Goal: Information Seeking & Learning: Learn about a topic

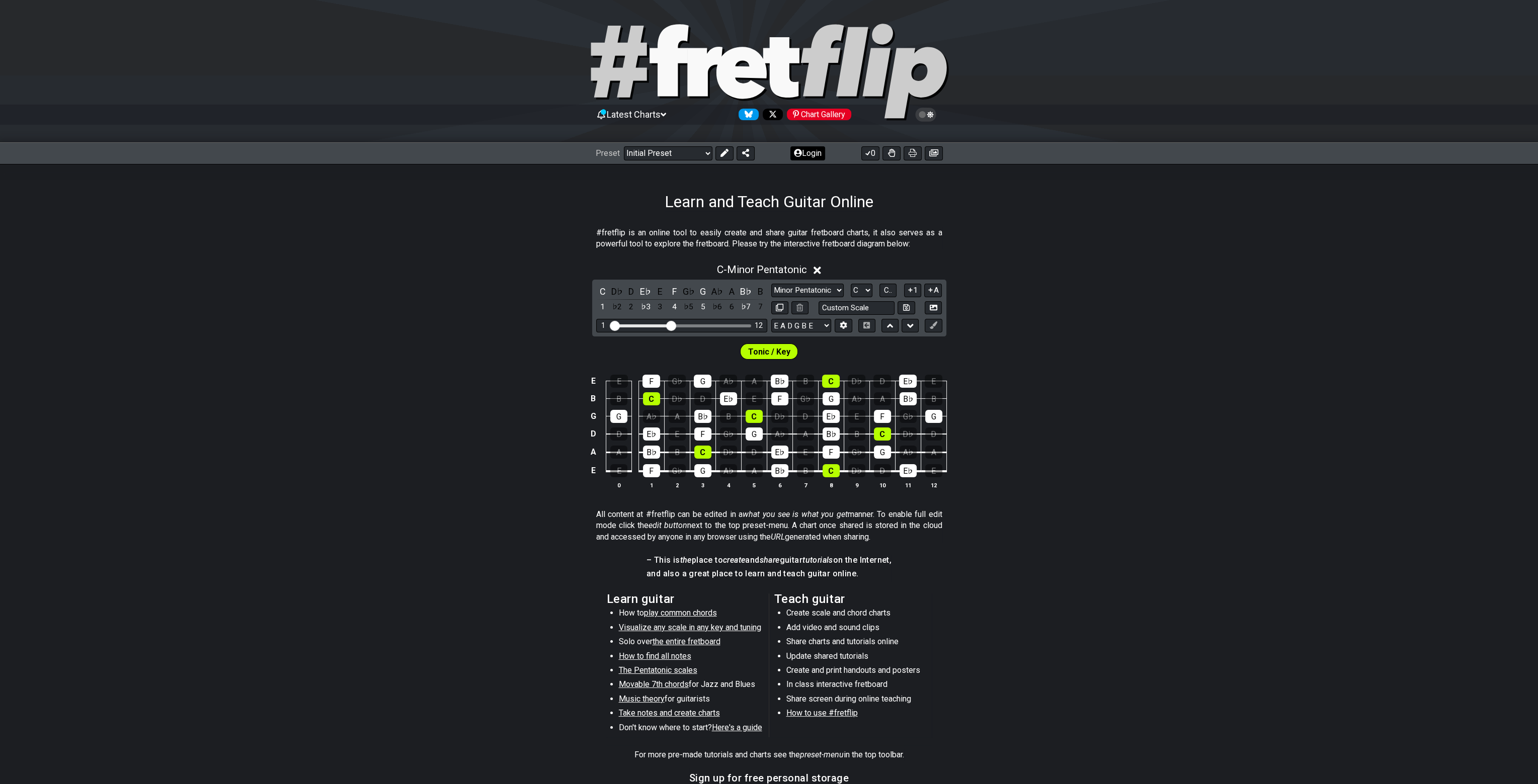
click at [816, 154] on button "Login" at bounding box center [808, 154] width 34 height 14
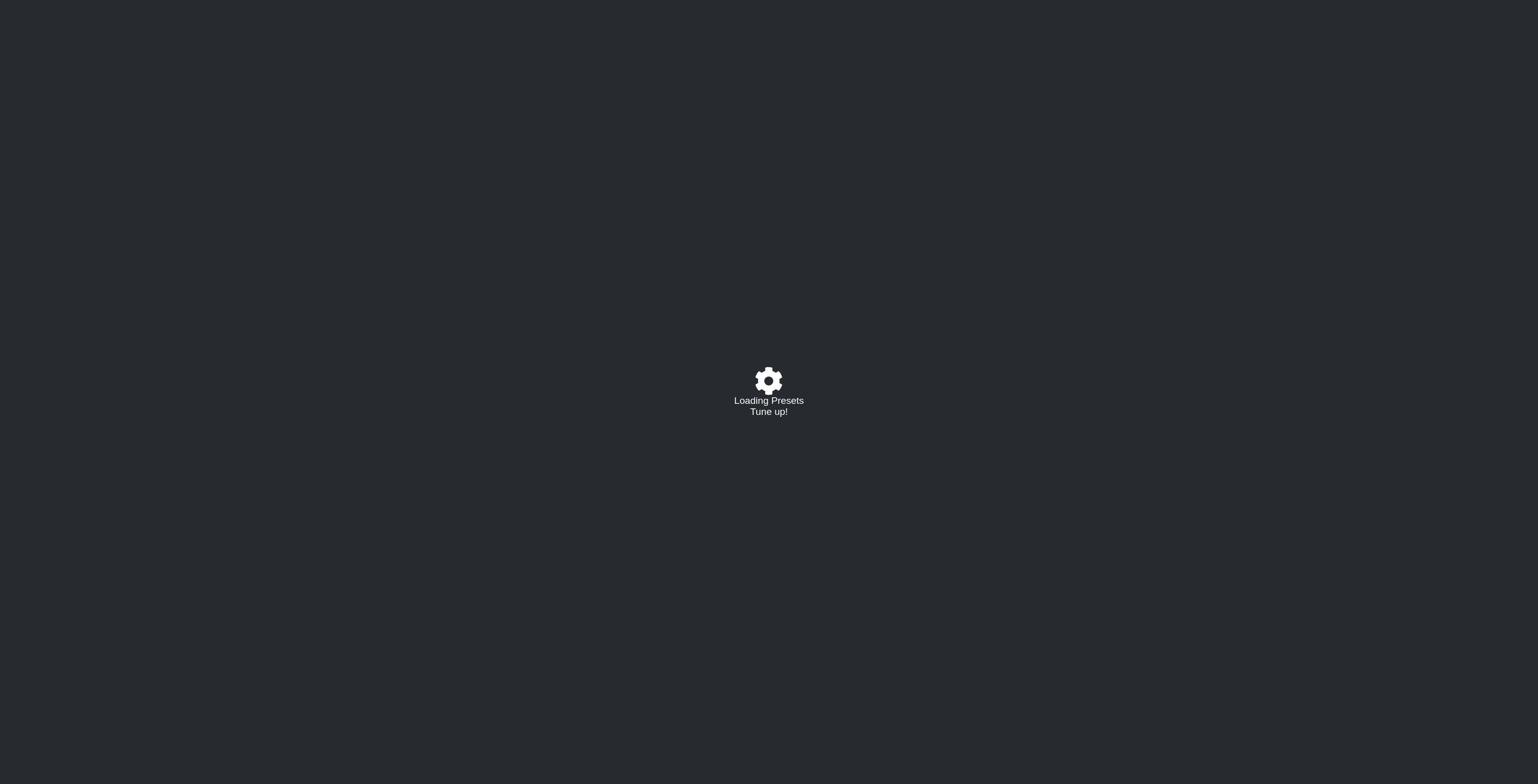
select select "C"
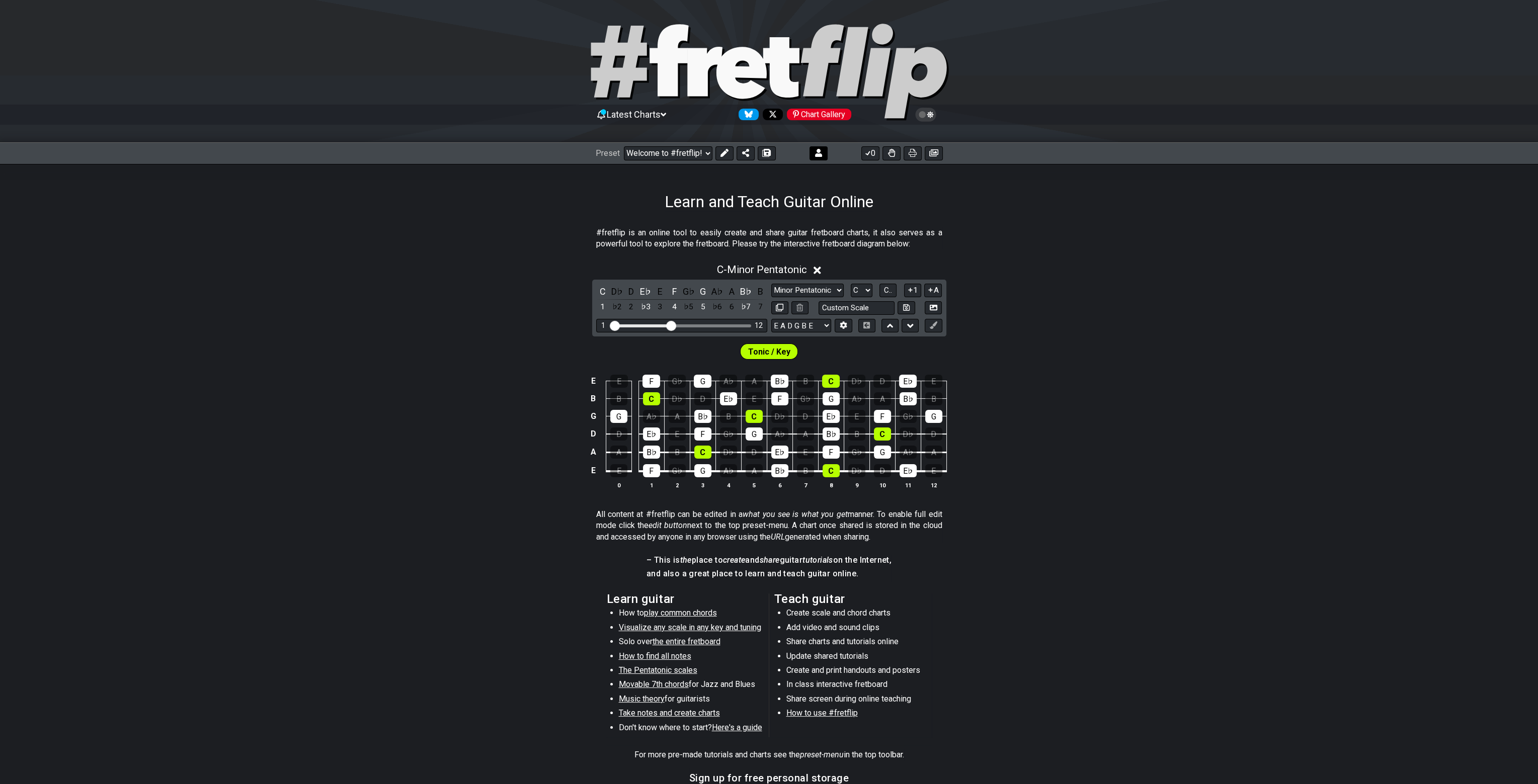
click at [817, 154] on icon at bounding box center [819, 152] width 7 height 8
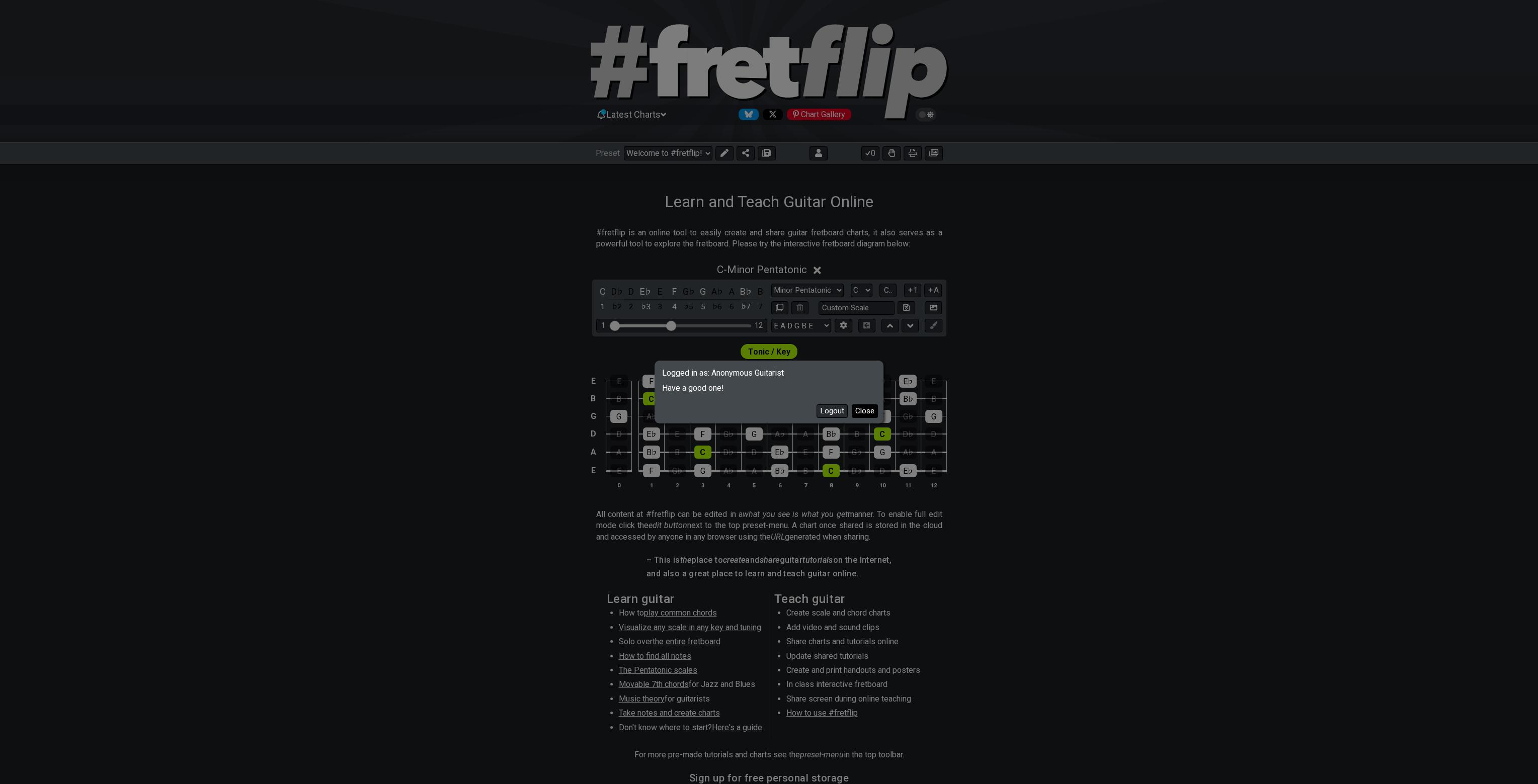
click at [872, 411] on button "Close" at bounding box center [865, 411] width 26 height 13
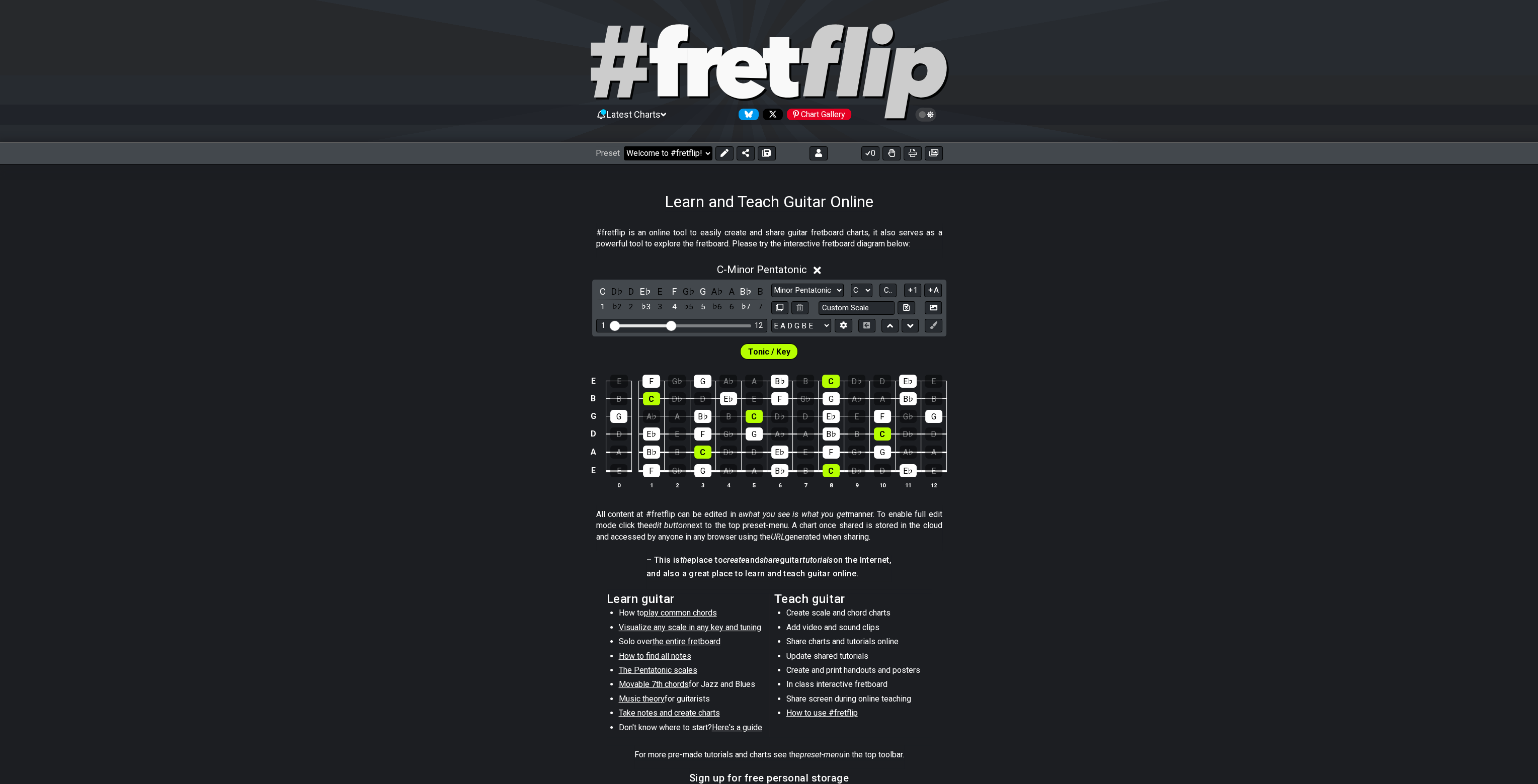
click at [692, 152] on select "Welcome to #fretflip! Initial Preset Custom Preset Strings: Minor Modes Strings…" at bounding box center [668, 154] width 88 height 14
select select "/021703079794"
click at [624, 147] on select "Welcome to #fretflip! Initial Preset Custom Preset Strings: Minor Modes Strings…" at bounding box center [668, 154] width 88 height 14
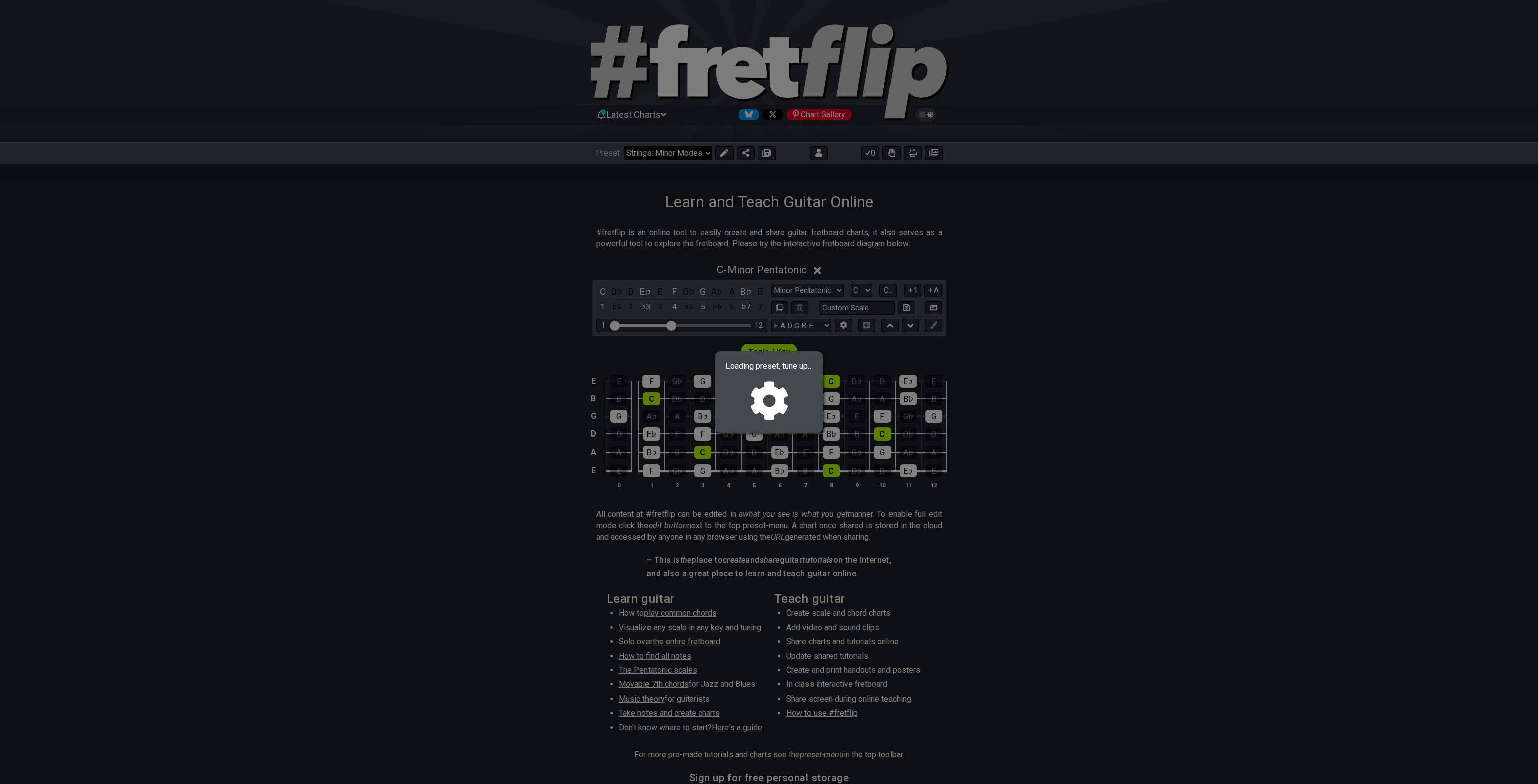
select select "G"
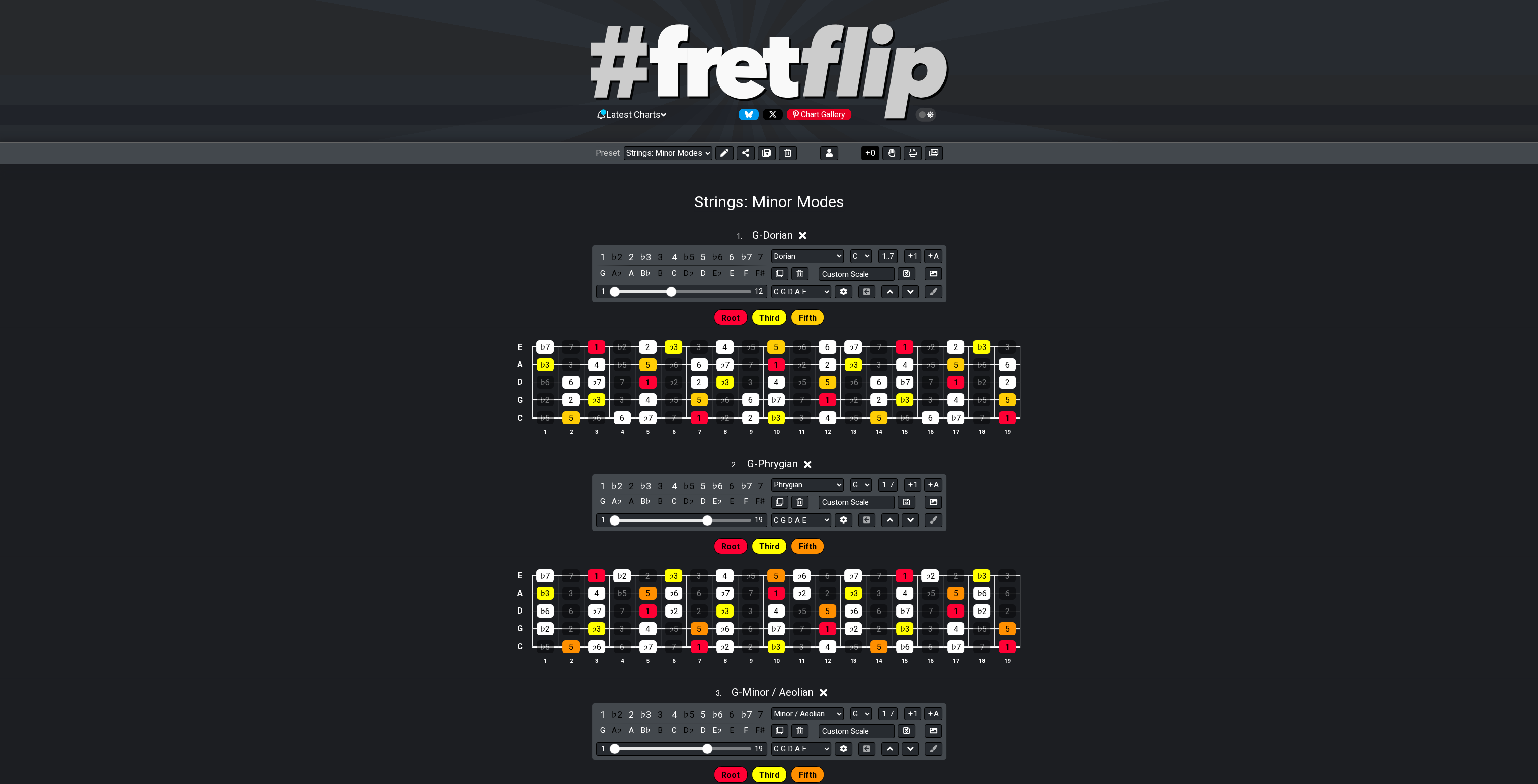
click at [873, 152] on button "0" at bounding box center [871, 154] width 18 height 14
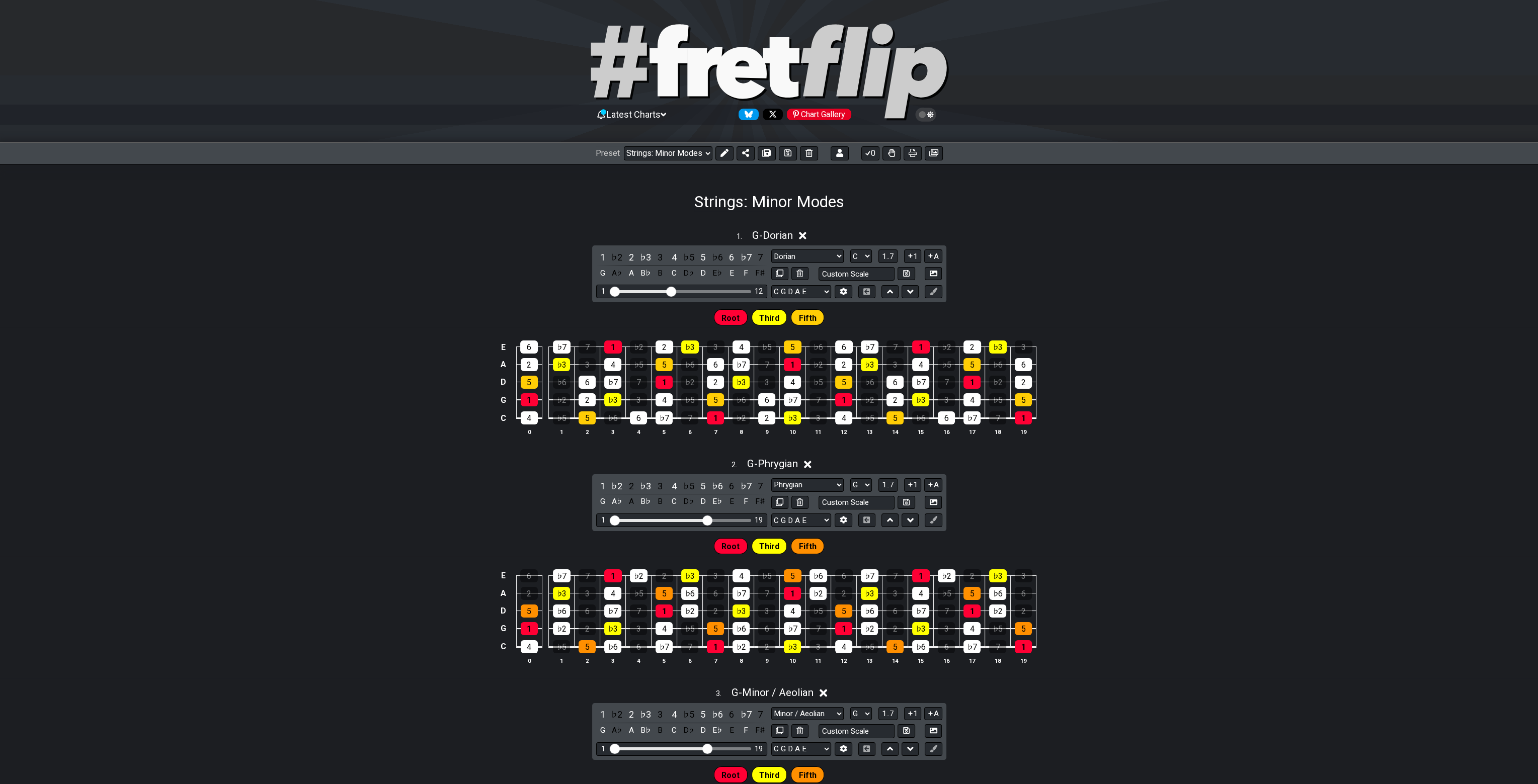
click at [1280, 528] on div "2 . G - Phrygian 1 ♭2 2 ♭3 3 4 ♭5 5 ♭6 6 ♭7 7 G A♭ A B♭ B C D♭ D E♭ E F F♯ Phry…" at bounding box center [769, 564] width 1538 height 227
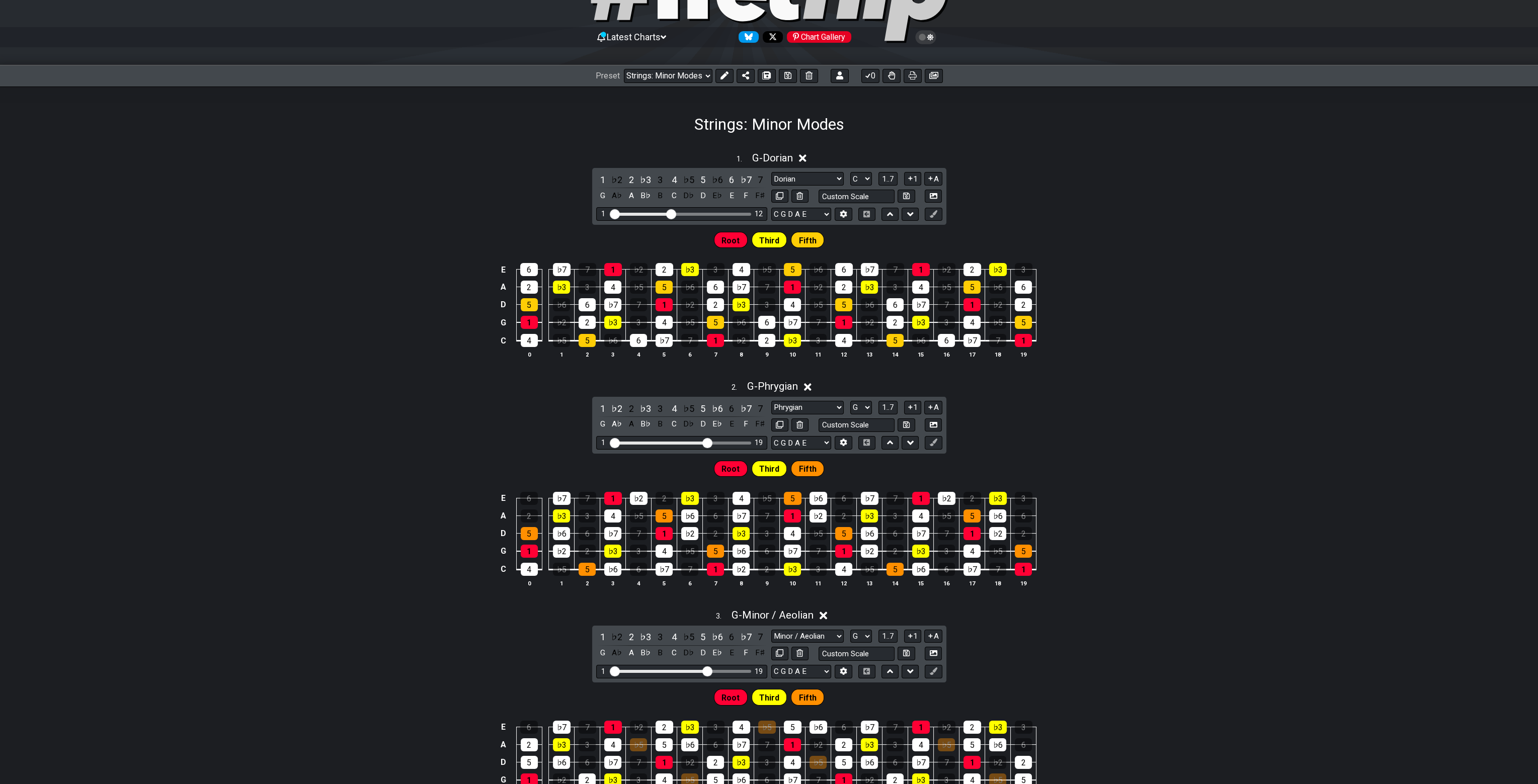
scroll to position [45, 0]
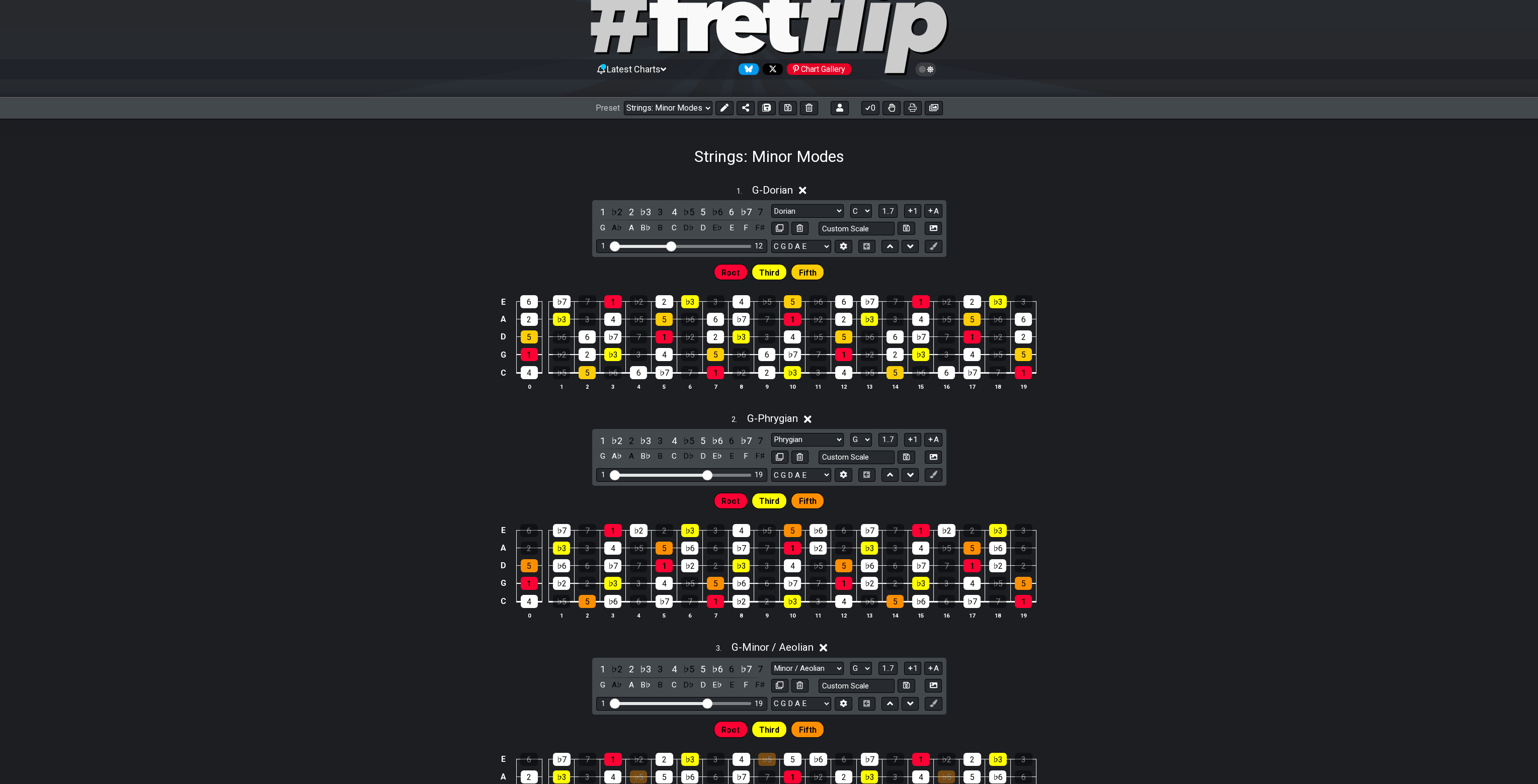
click at [1027, 191] on div "1 . G - Dorian" at bounding box center [769, 187] width 1538 height 19
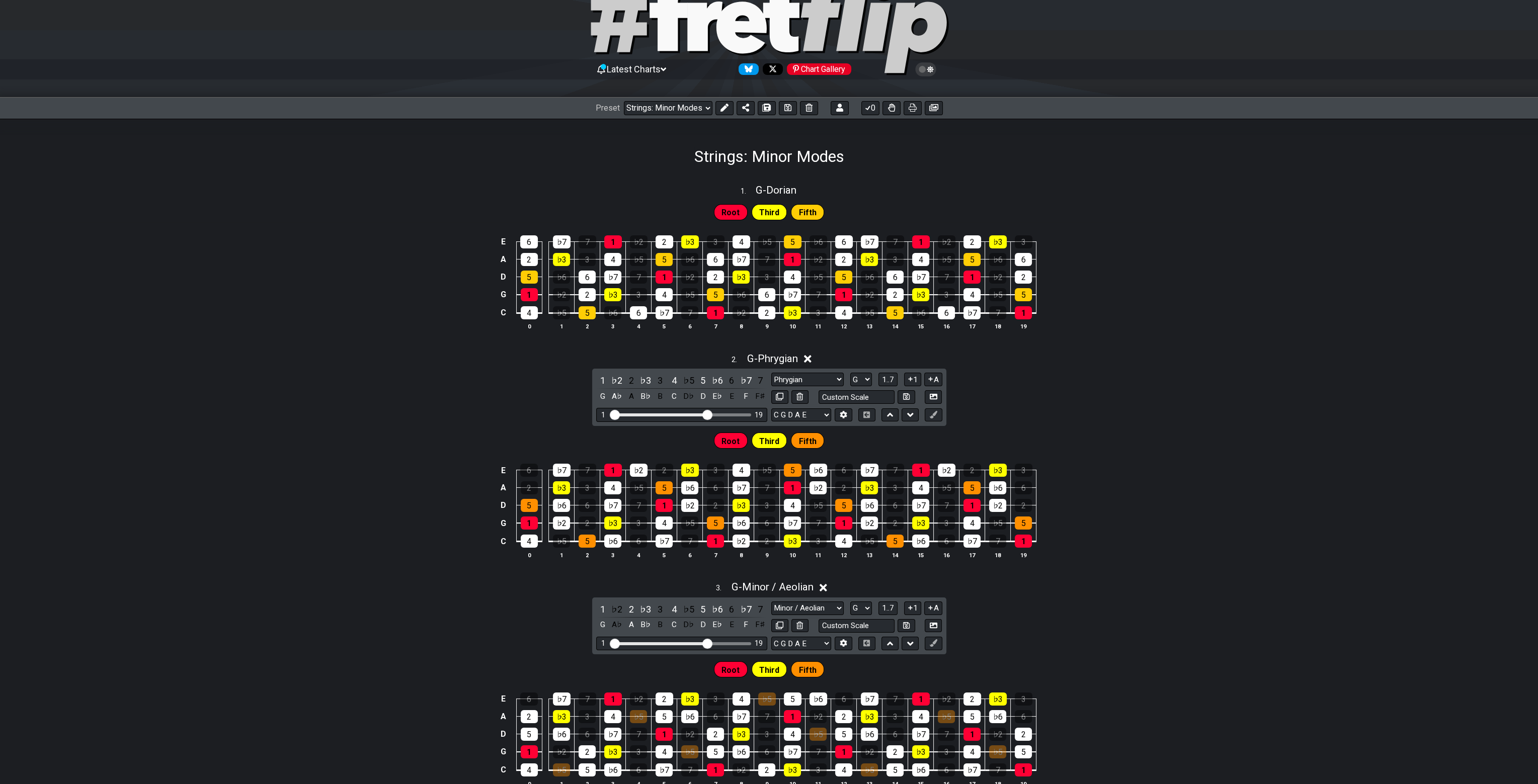
click at [1043, 182] on div "1 . G - Dorian" at bounding box center [769, 187] width 1538 height 19
select select "G"
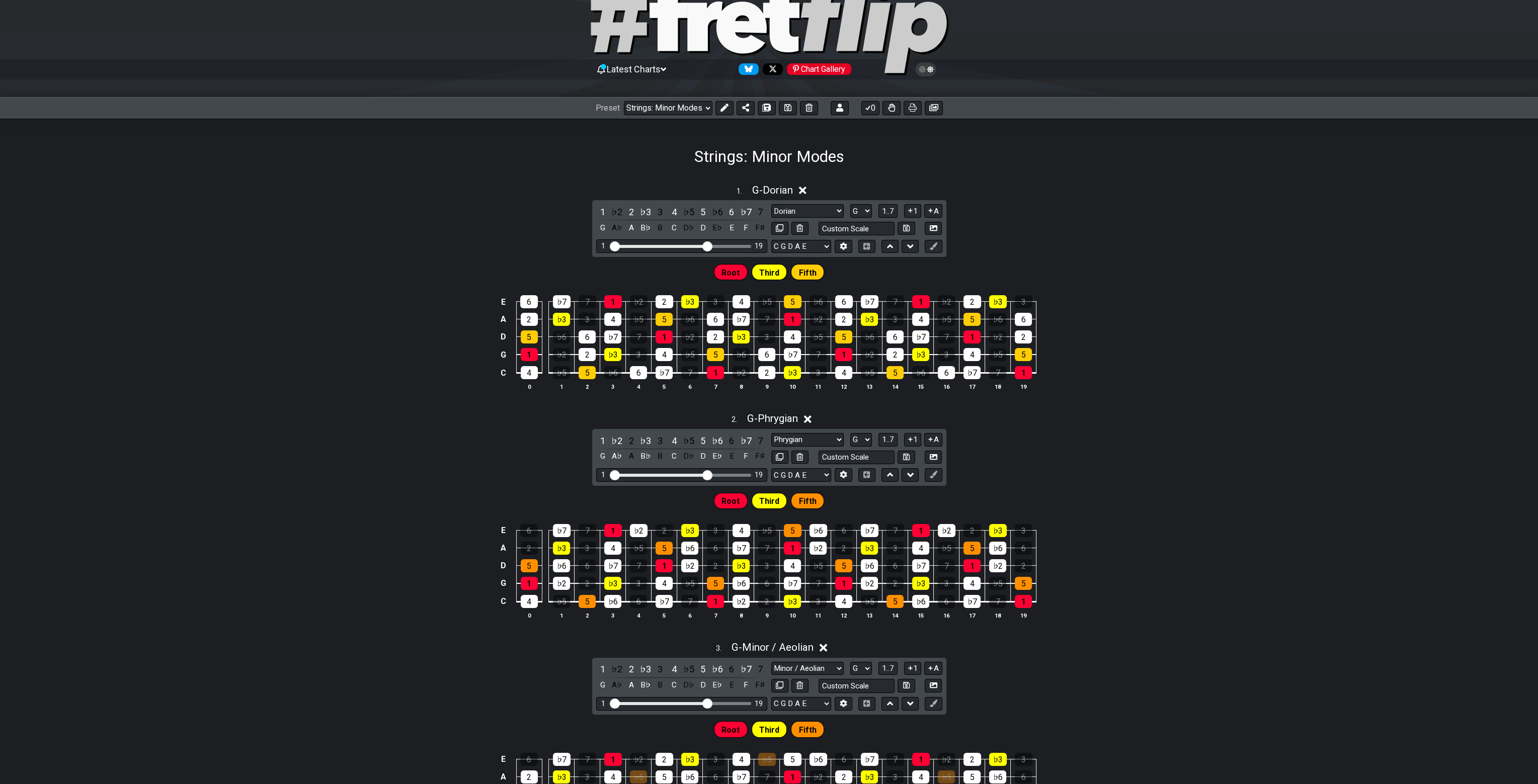
click at [1037, 180] on div "1 . G - Dorian" at bounding box center [769, 187] width 1538 height 19
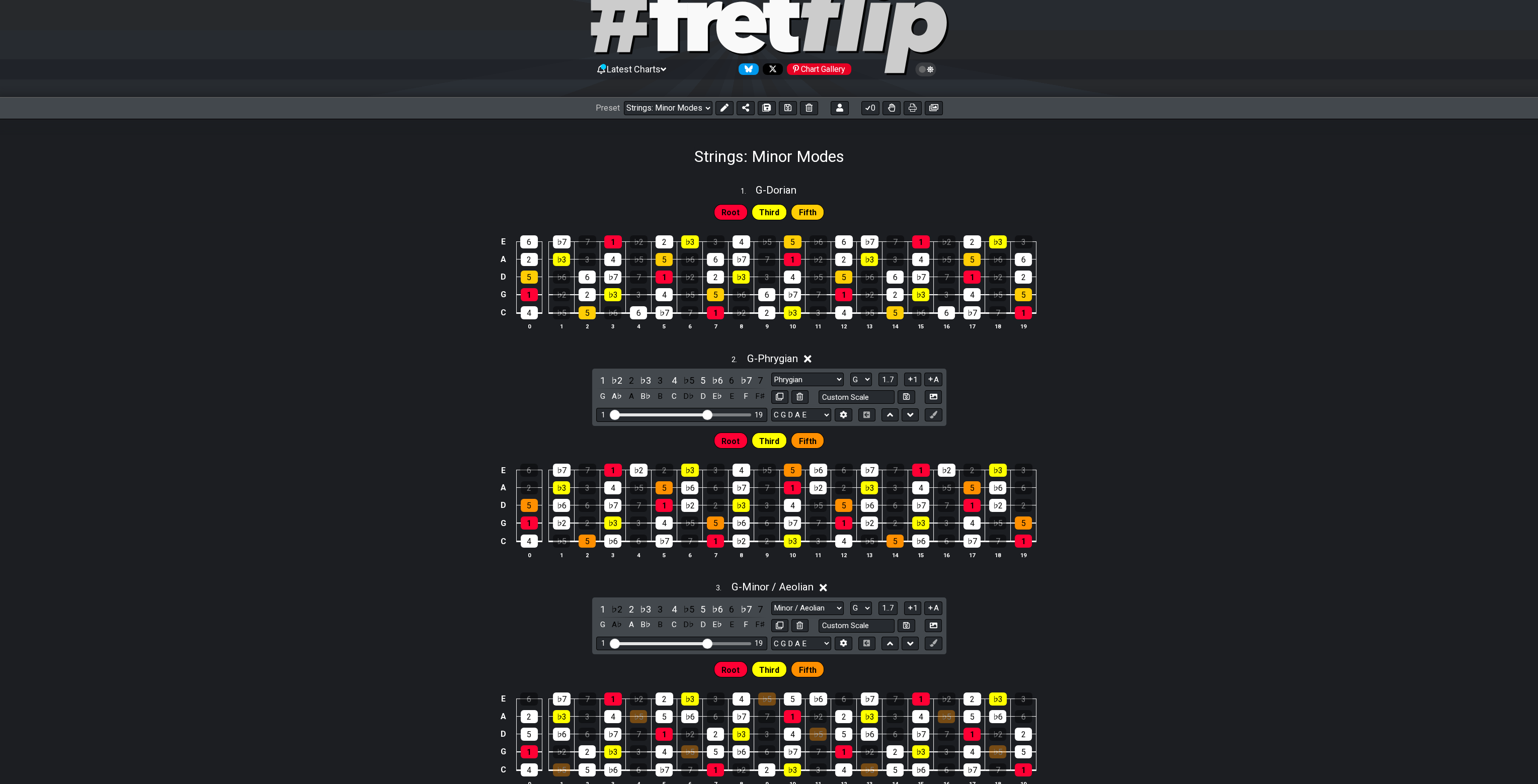
click at [1035, 178] on div "1 . G - Dorian" at bounding box center [769, 187] width 1538 height 19
select select "G"
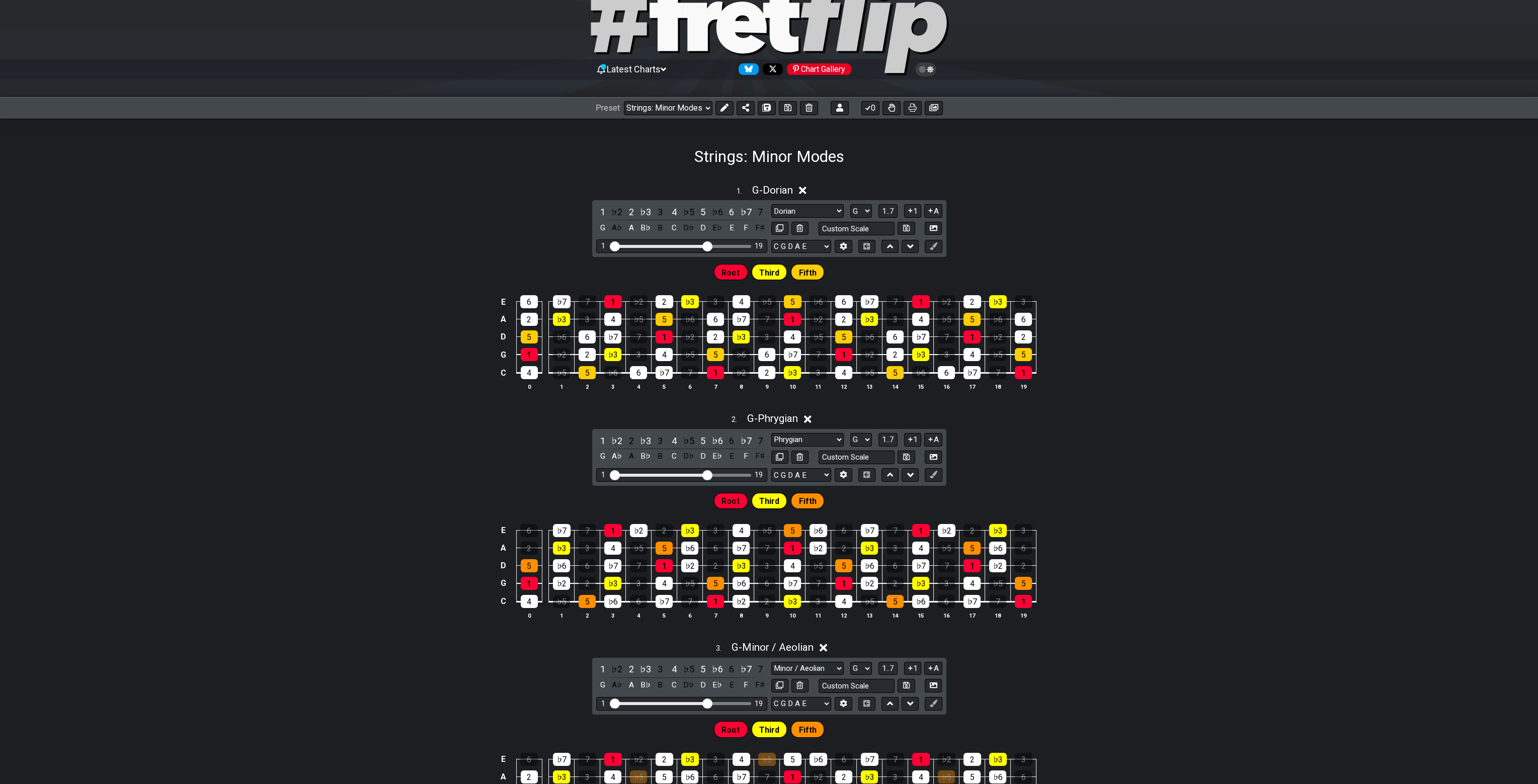
click at [1035, 178] on div "1 . G - Dorian" at bounding box center [769, 187] width 1538 height 19
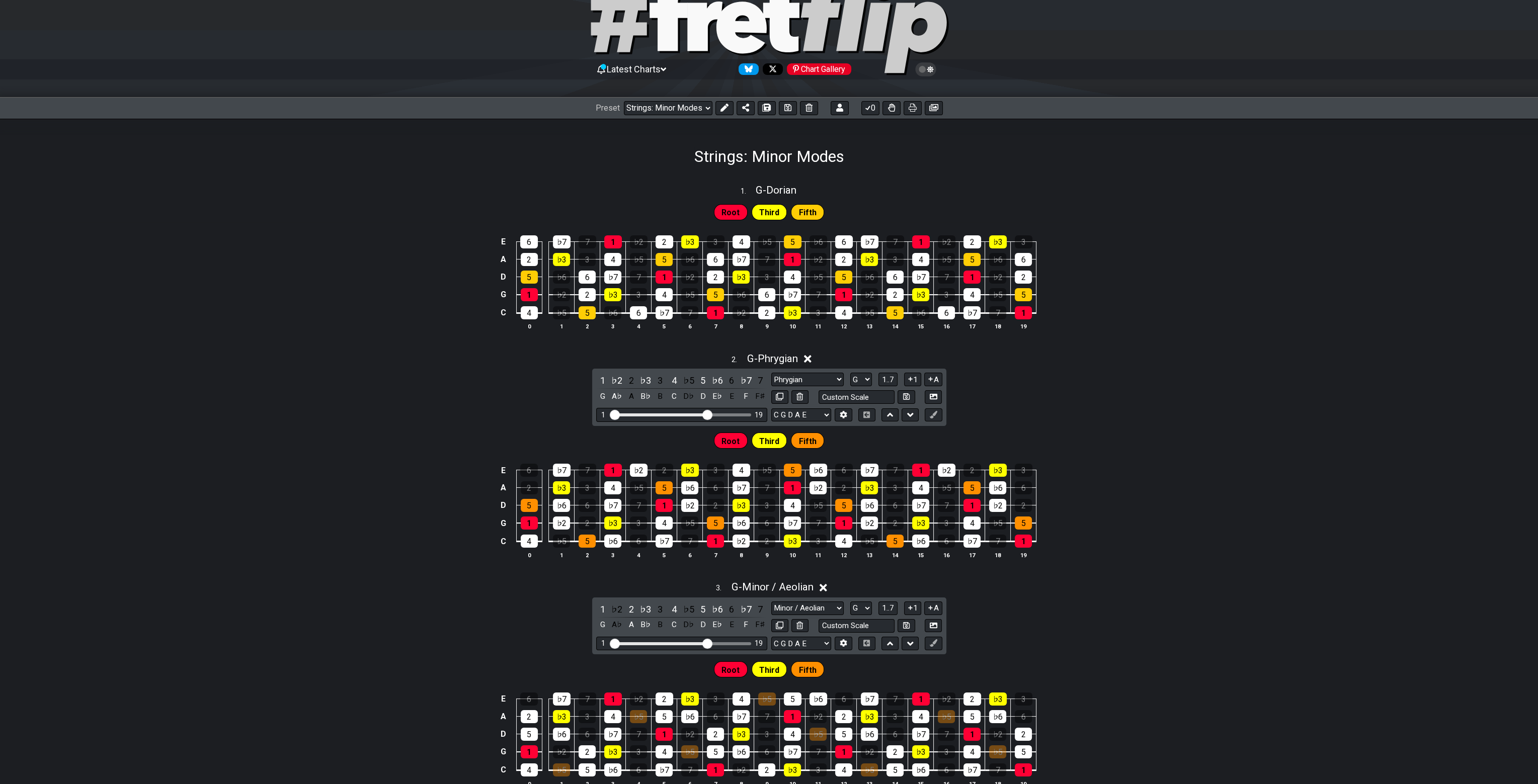
click at [1137, 363] on div "2 . G - Phrygian" at bounding box center [769, 356] width 1538 height 19
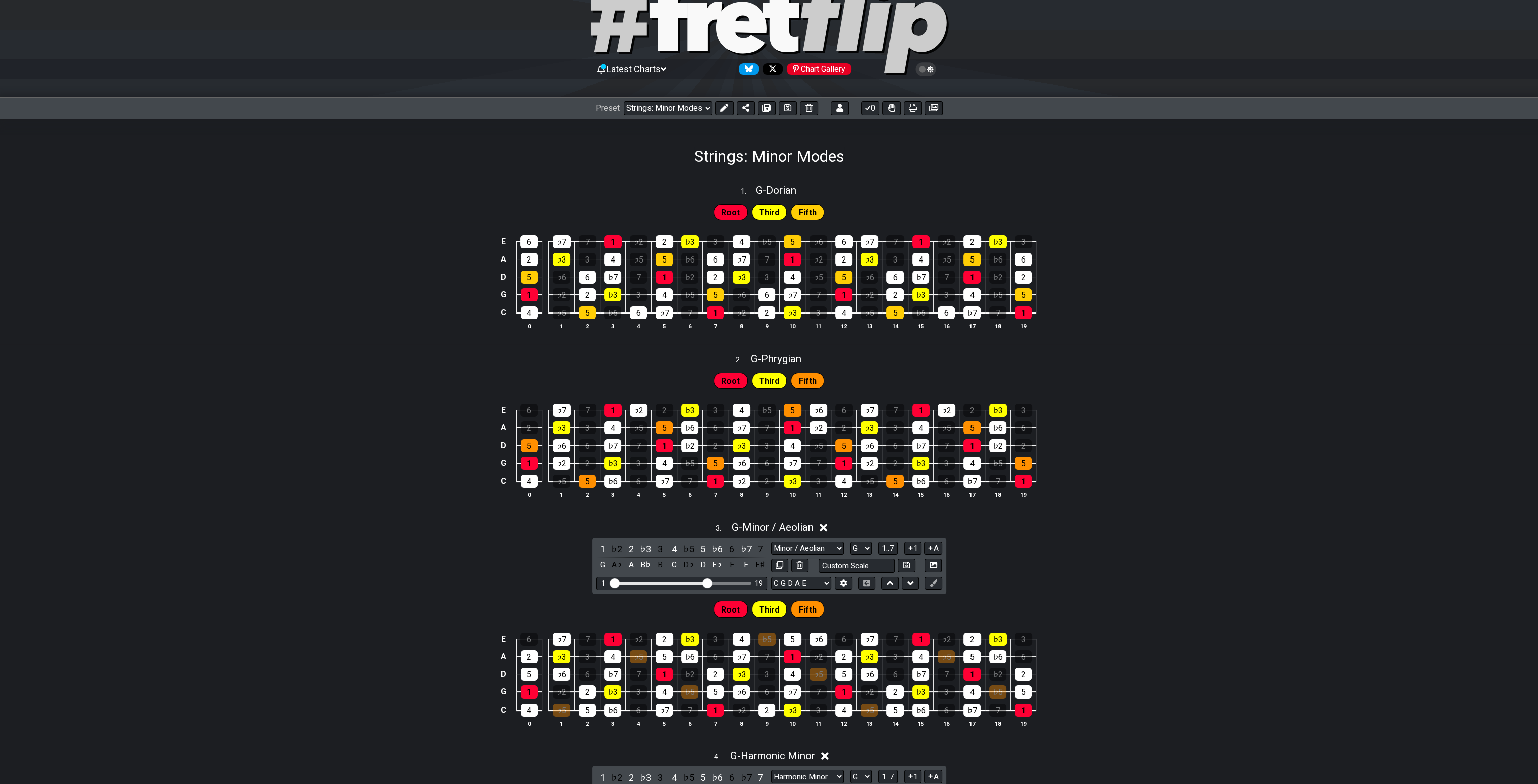
click at [1133, 363] on div "2 . G - Phrygian" at bounding box center [769, 356] width 1538 height 19
select select "G"
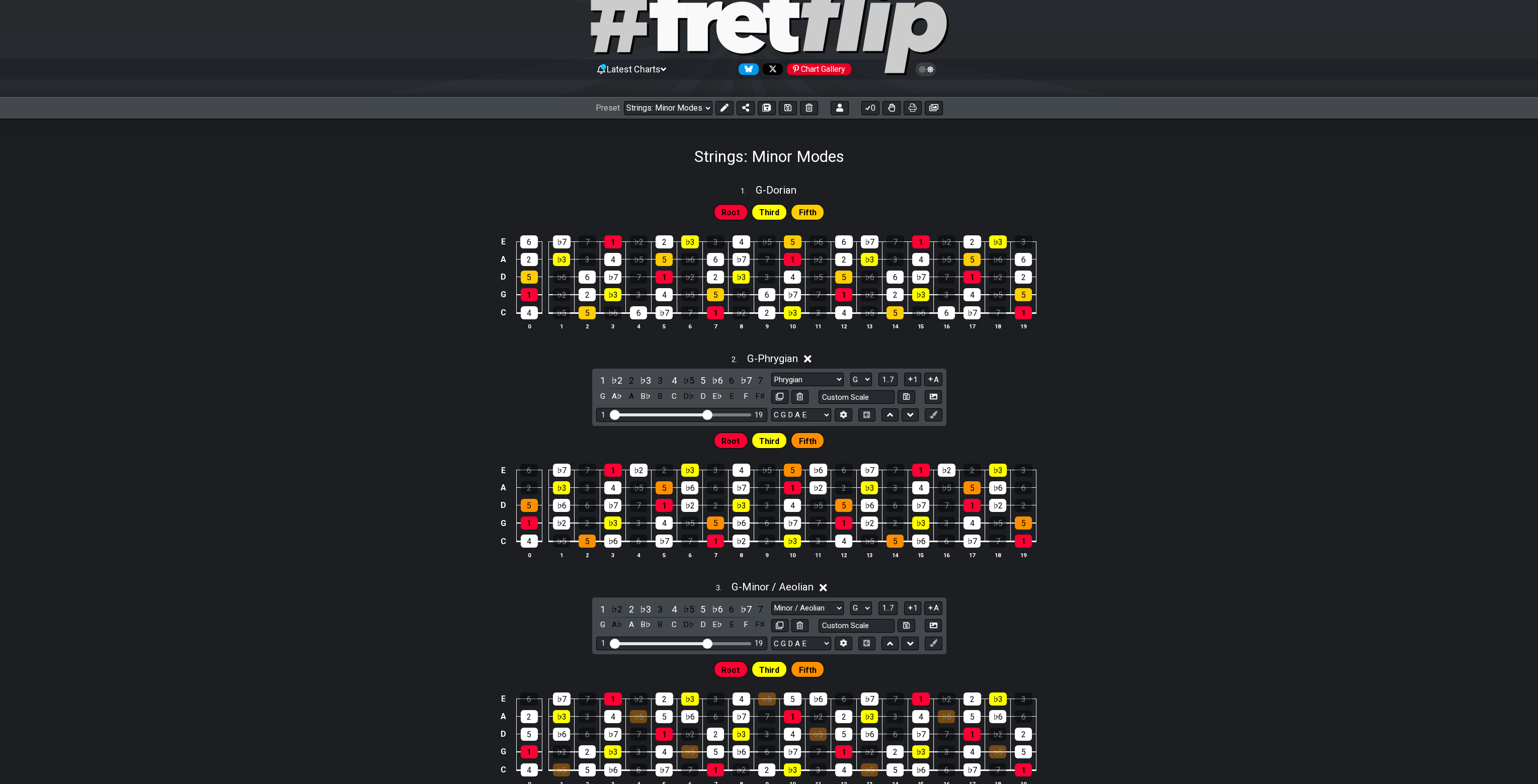
click at [1131, 366] on div "2 . G - Phrygian 1 ♭2 2 ♭3 3 4 ♭5 5 ♭6 6 ♭7 7 G A♭ A B♭ B C D♭ D E♭ E F F♯ Phry…" at bounding box center [769, 460] width 1538 height 227
click at [1051, 372] on div "2 . G - Phrygian 1 ♭2 2 ♭3 3 4 ♭5 5 ♭6 6 ♭7 7 G A♭ A B♭ B C D♭ D E♭ E F F♯ Phry…" at bounding box center [769, 460] width 1538 height 227
click at [989, 347] on div "2 . G - Phrygian" at bounding box center [769, 356] width 1538 height 19
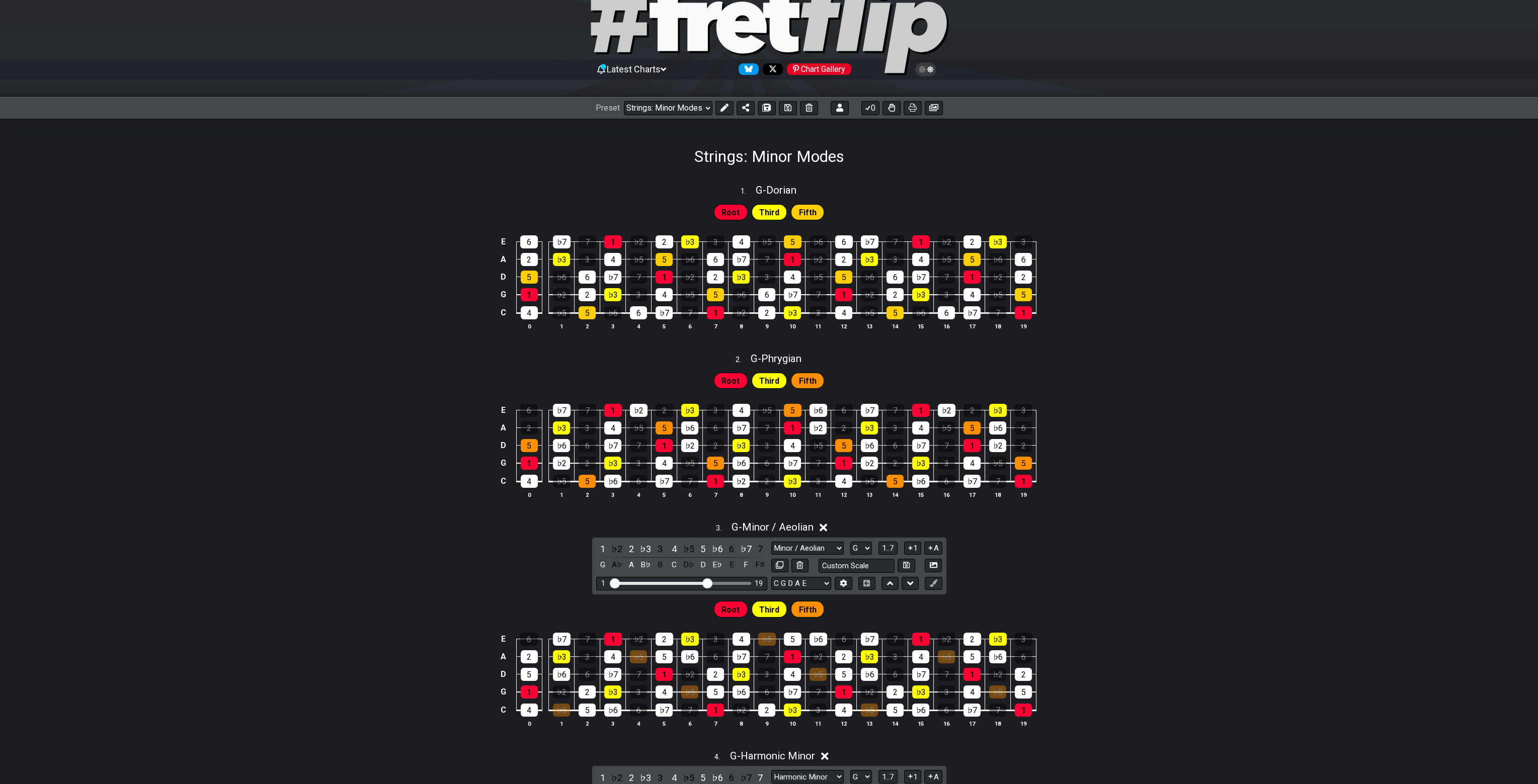
click at [990, 548] on div "3 . G - Minor / Aeolian 1 ♭2 2 ♭3 3 4 ♭5 5 ♭6 6 ♭7 7 G A♭ A B♭ B C D♭ D E♭ E F …" at bounding box center [769, 628] width 1538 height 227
click at [973, 530] on div "3 . G - Minor / Aeolian" at bounding box center [769, 524] width 1538 height 19
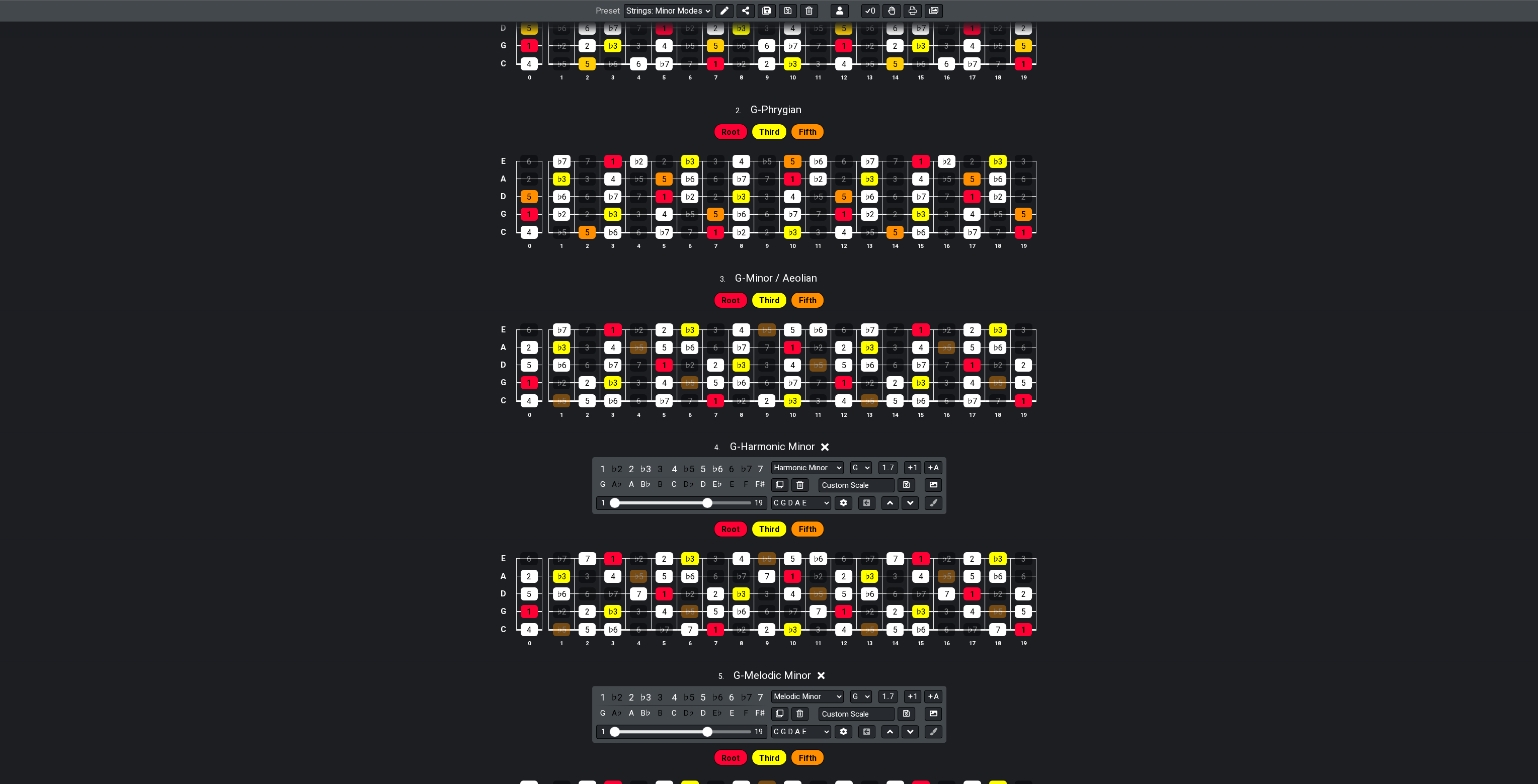
scroll to position [347, 0]
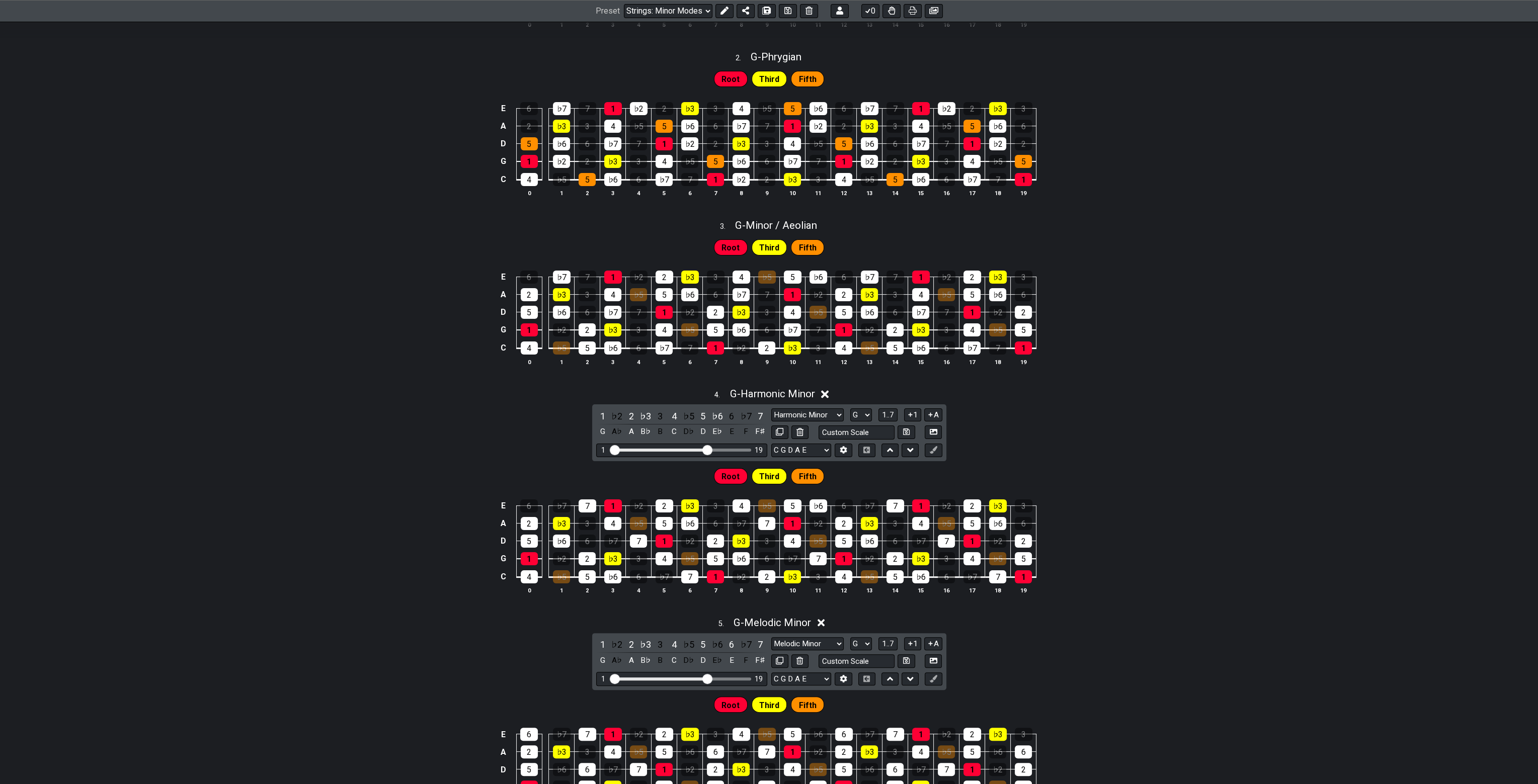
click at [971, 390] on div "4 . G - Harmonic Minor" at bounding box center [769, 391] width 1538 height 19
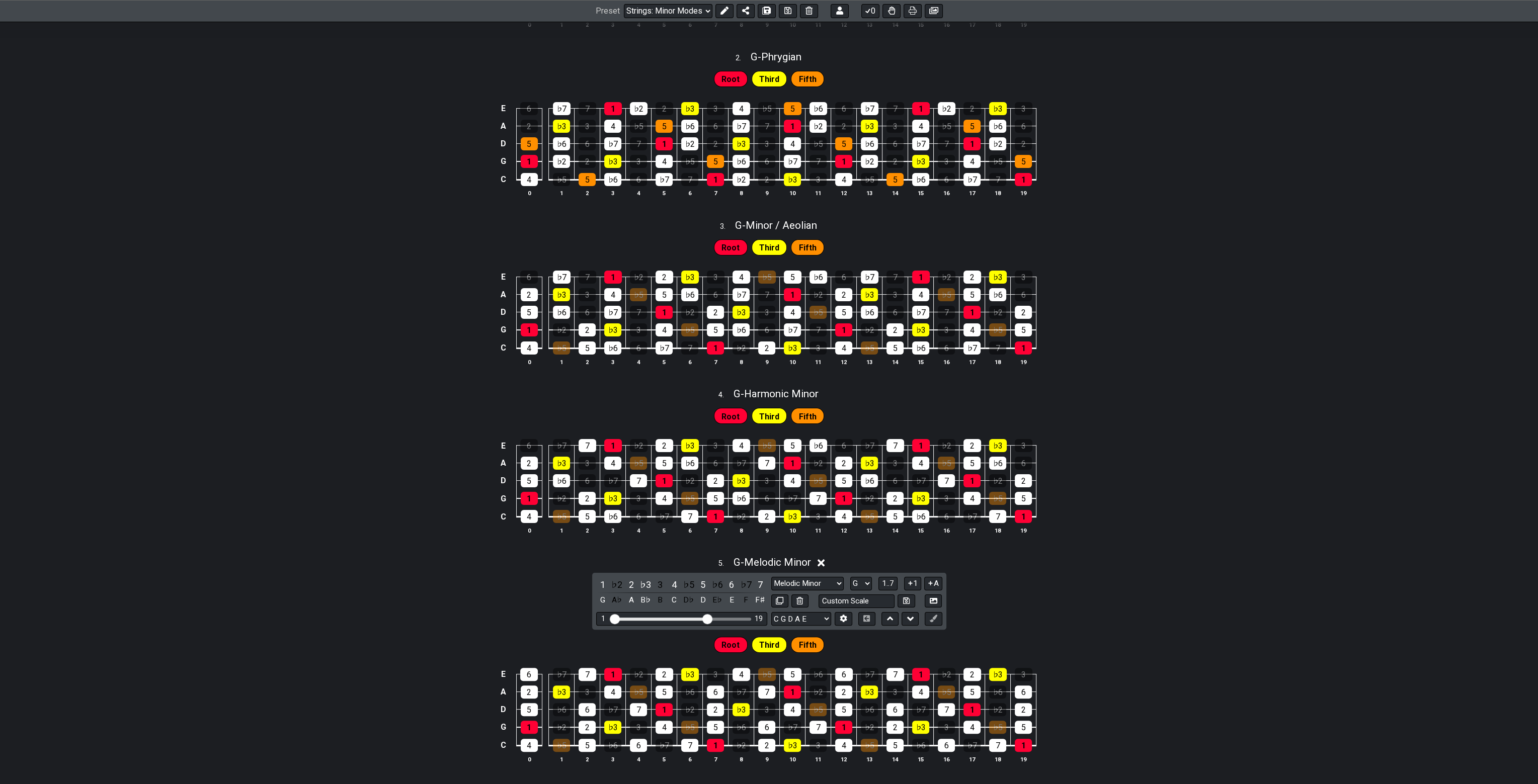
click at [974, 564] on div "5 . G - Melodic Minor" at bounding box center [769, 559] width 1538 height 19
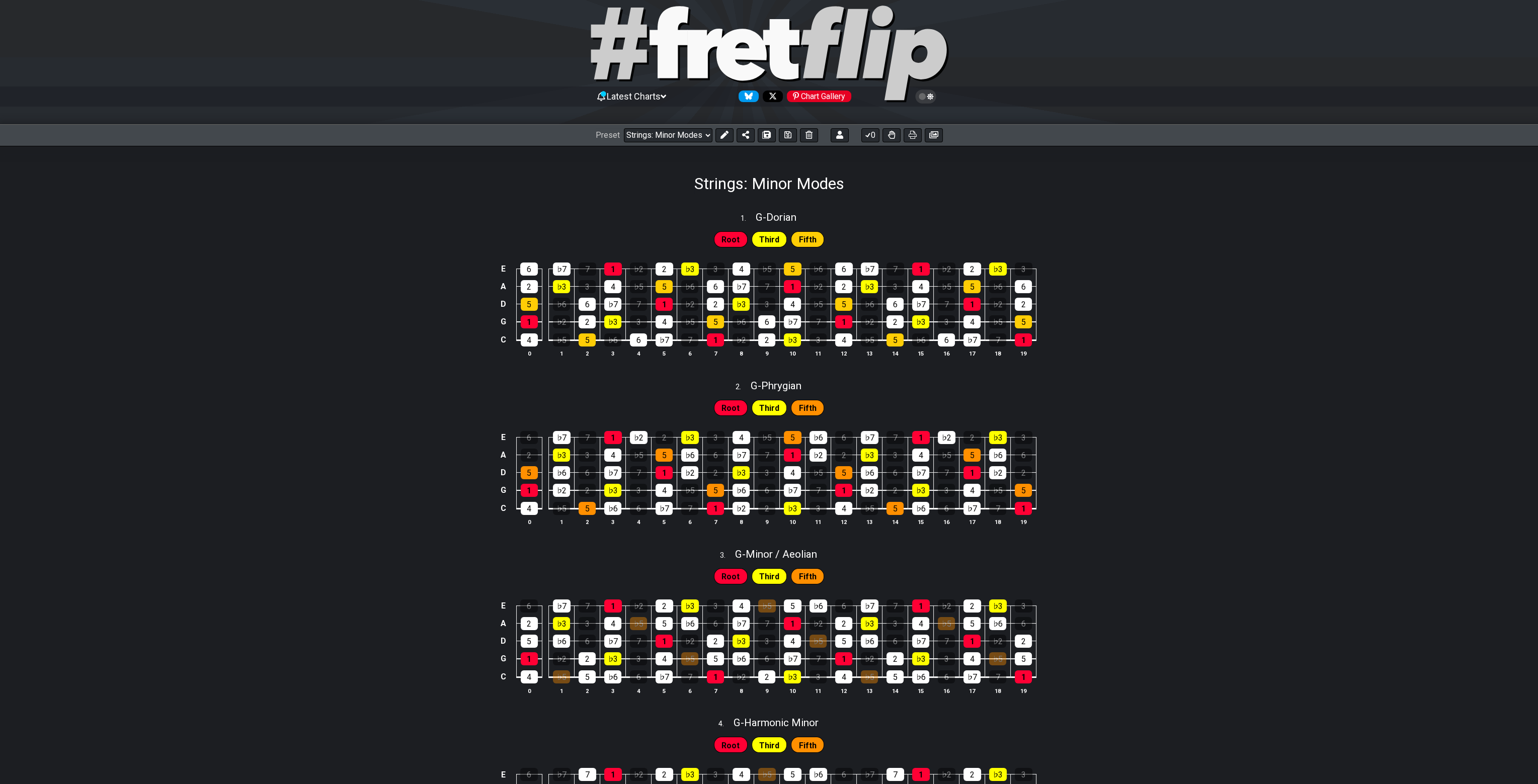
scroll to position [0, 0]
